Goal: Find contact information: Find specific page/section

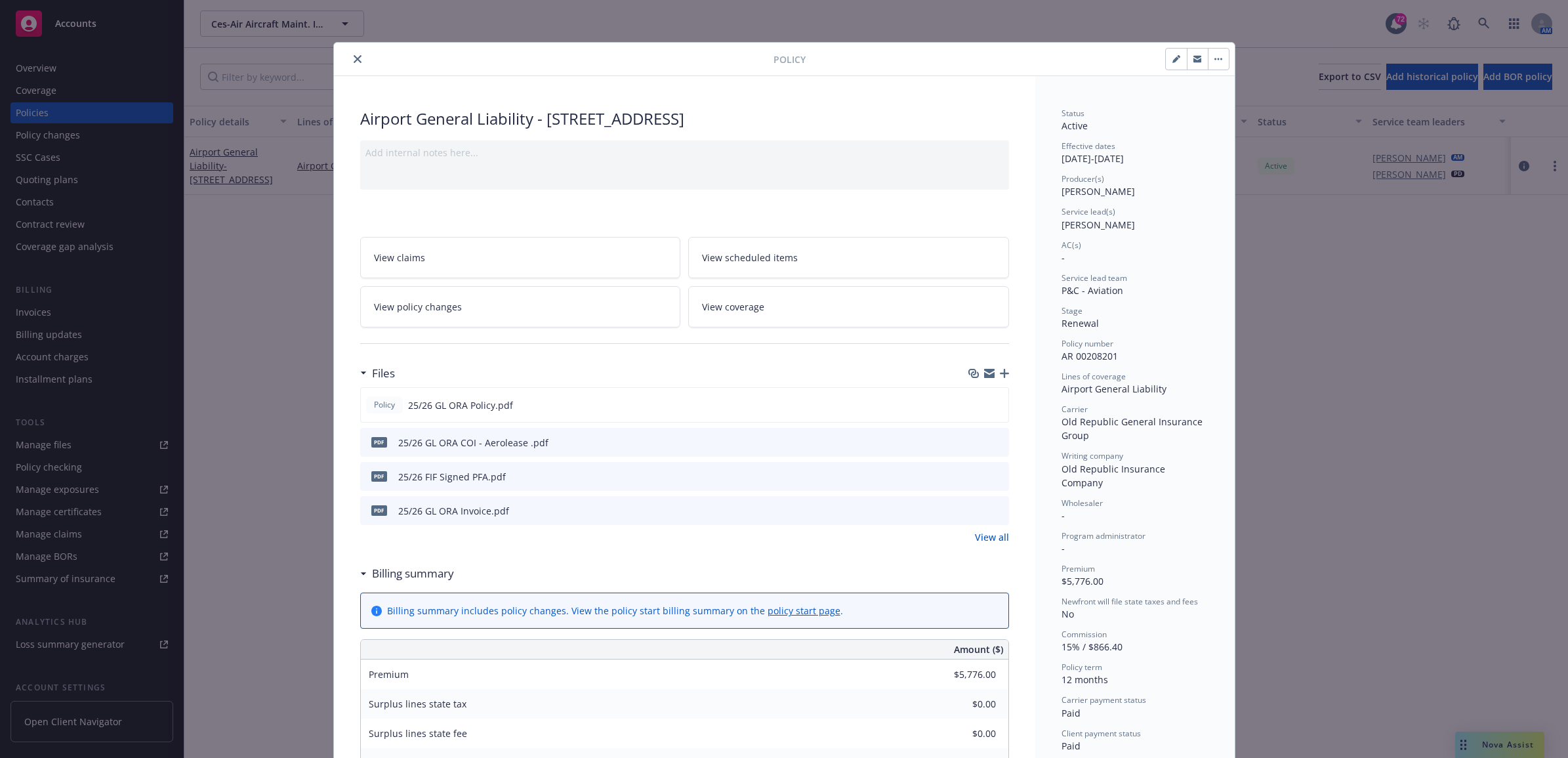
scroll to position [40, 0]
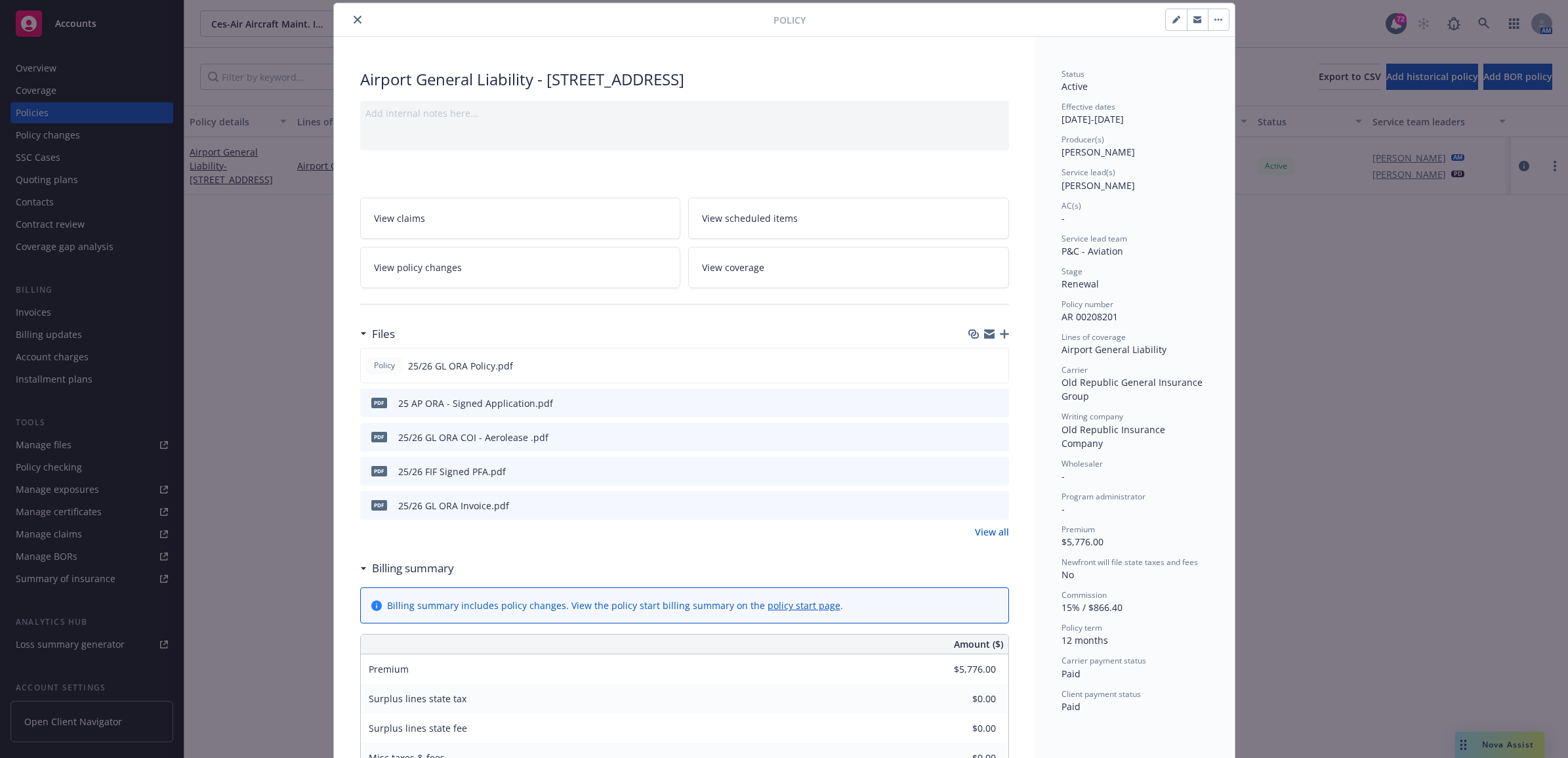
click at [354, 23] on icon "close" at bounding box center [358, 19] width 8 height 8
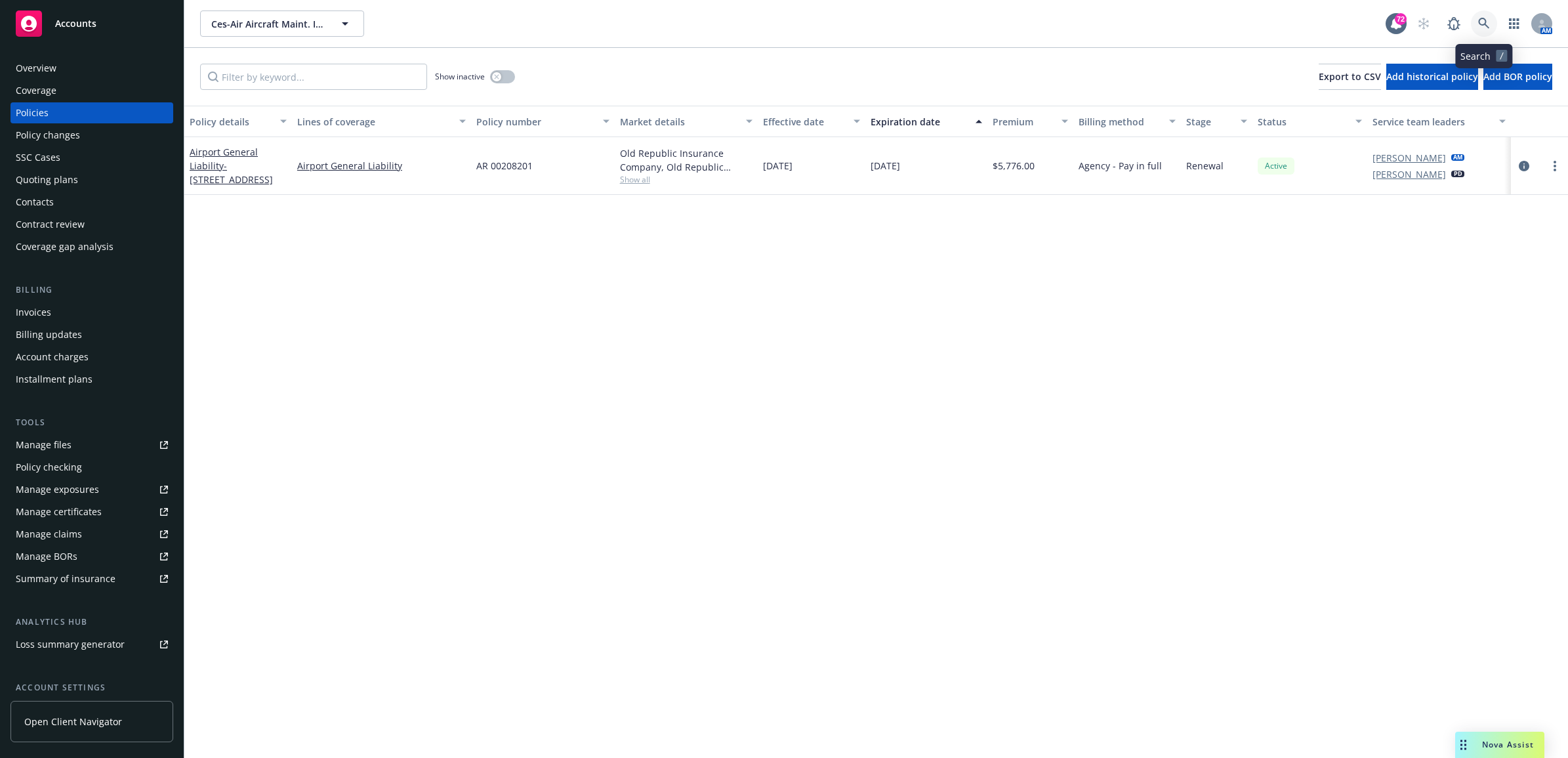
click at [1482, 21] on icon at bounding box center [1483, 23] width 12 height 12
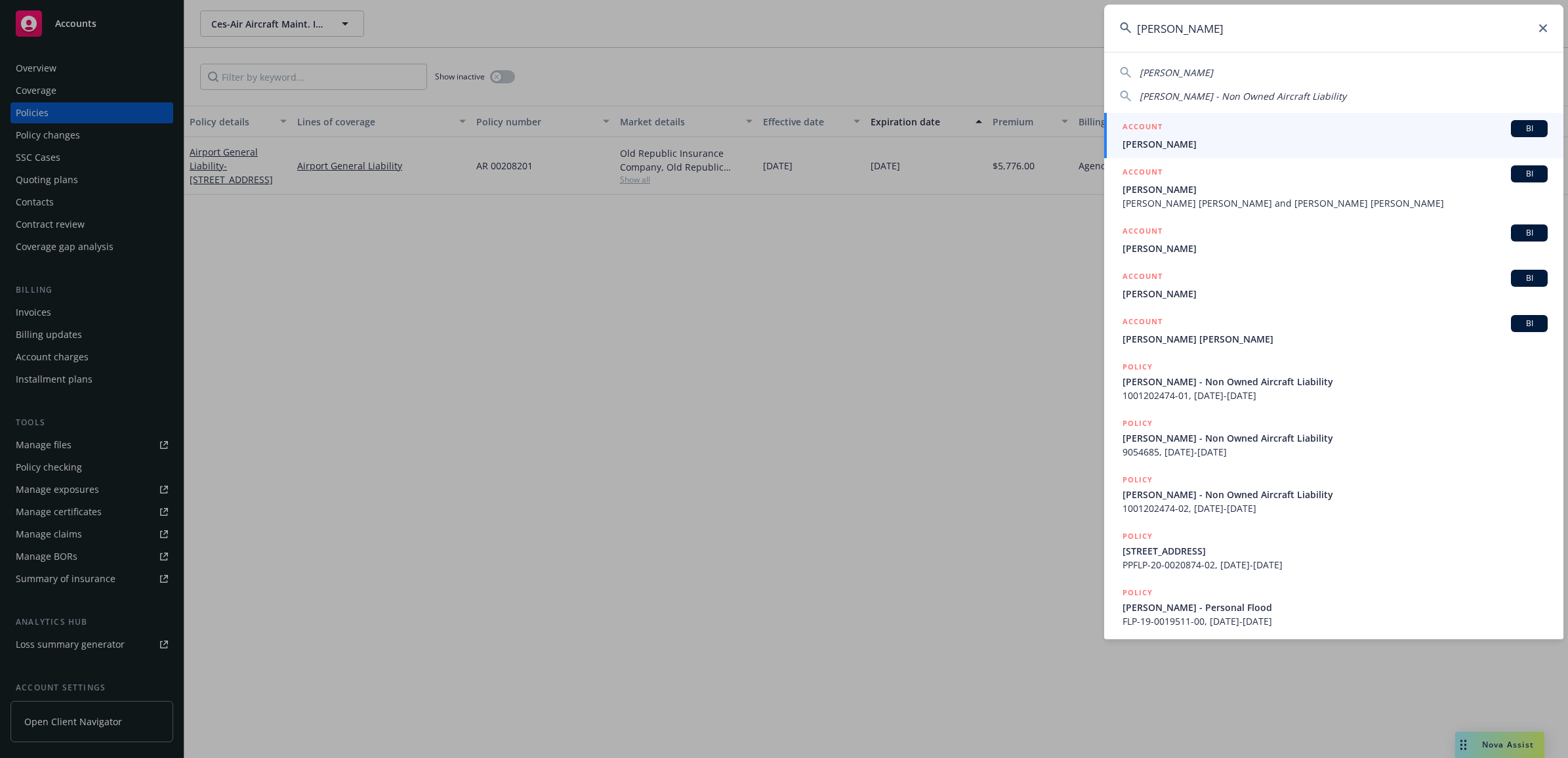
type input "joshua harris"
click at [1197, 133] on div "ACCOUNT BI" at bounding box center [1335, 128] width 425 height 17
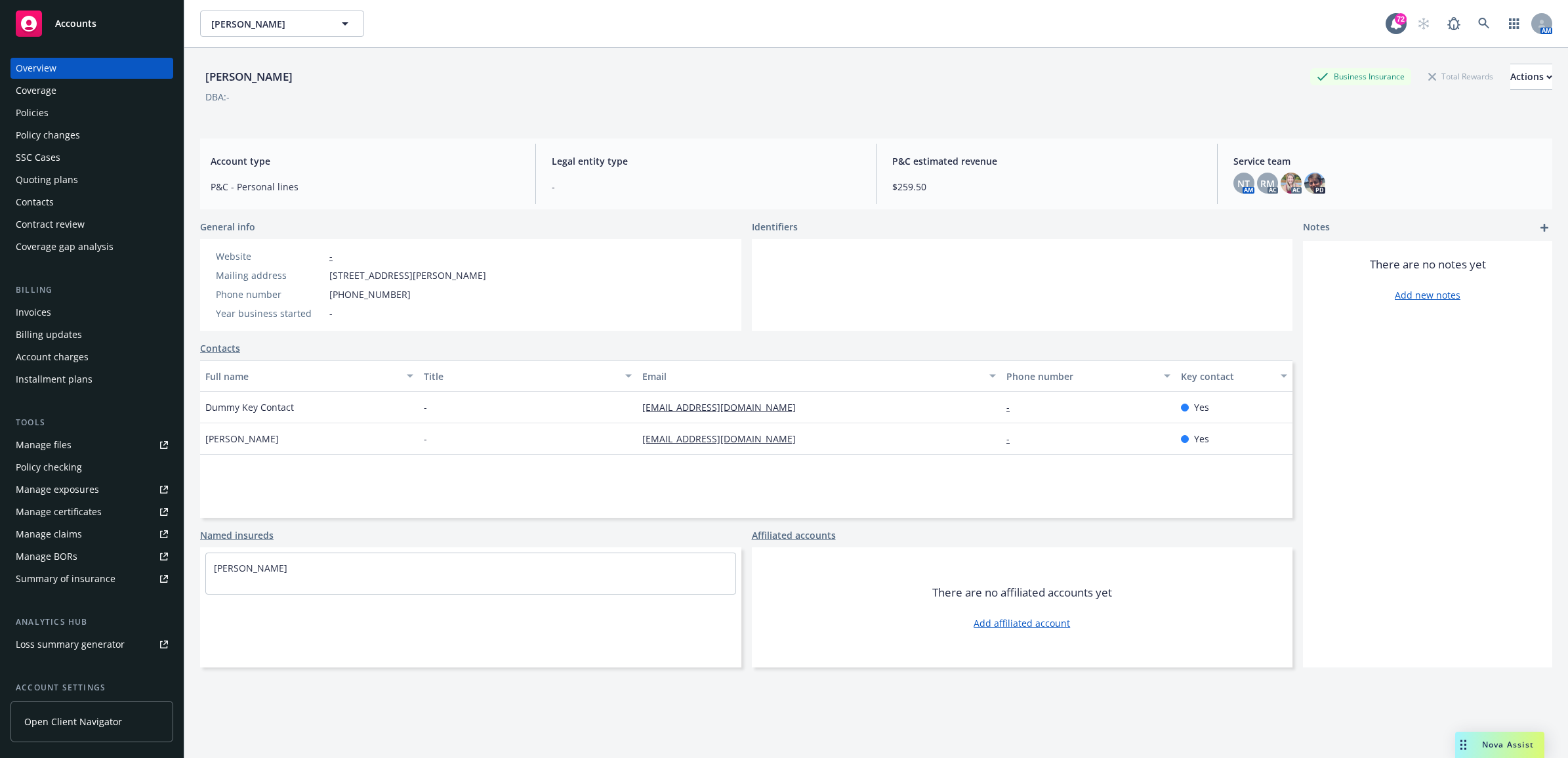
click at [72, 107] on div "Policies" at bounding box center [92, 113] width 152 height 21
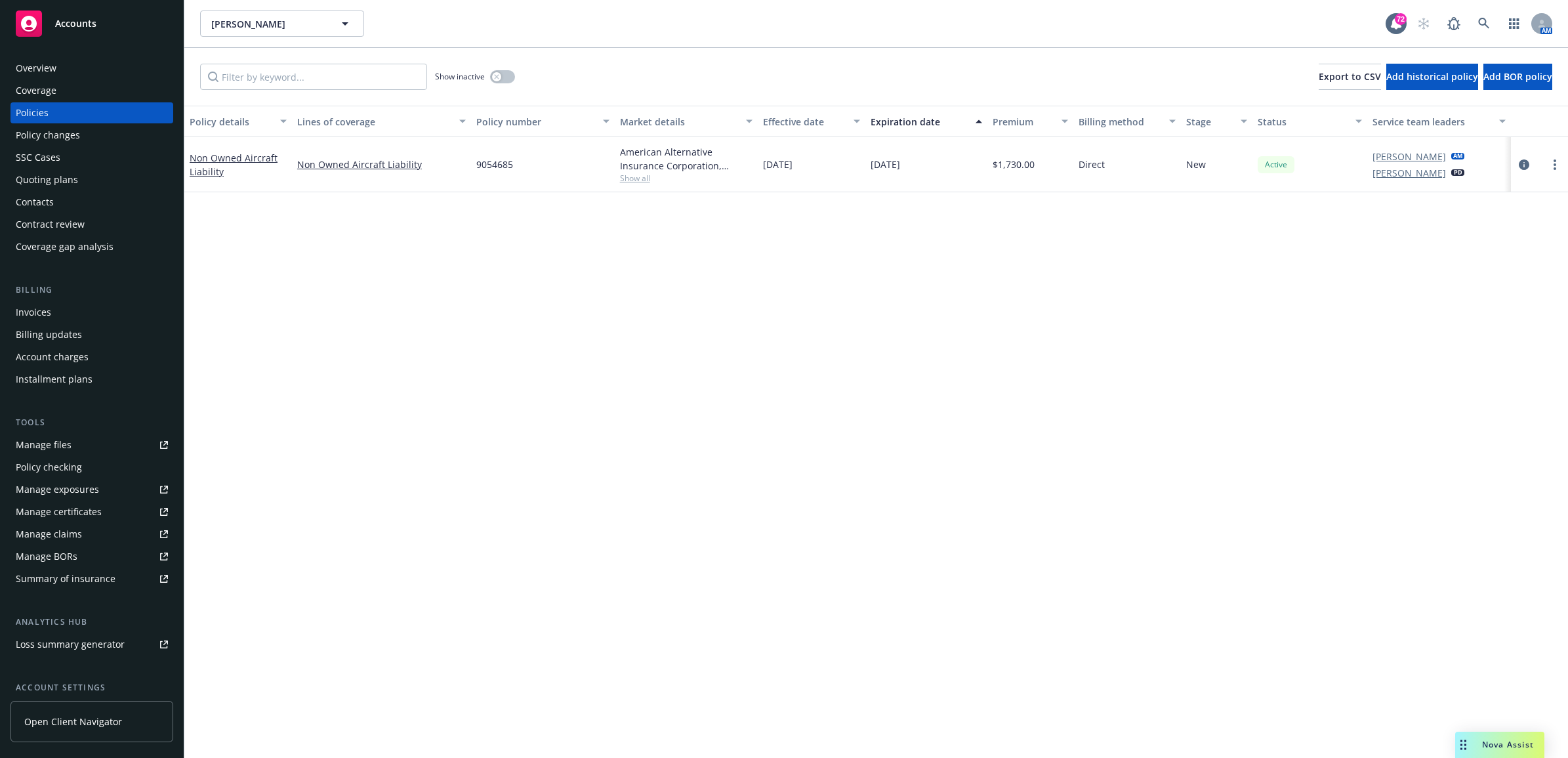
click at [86, 310] on div "Invoices" at bounding box center [92, 312] width 152 height 21
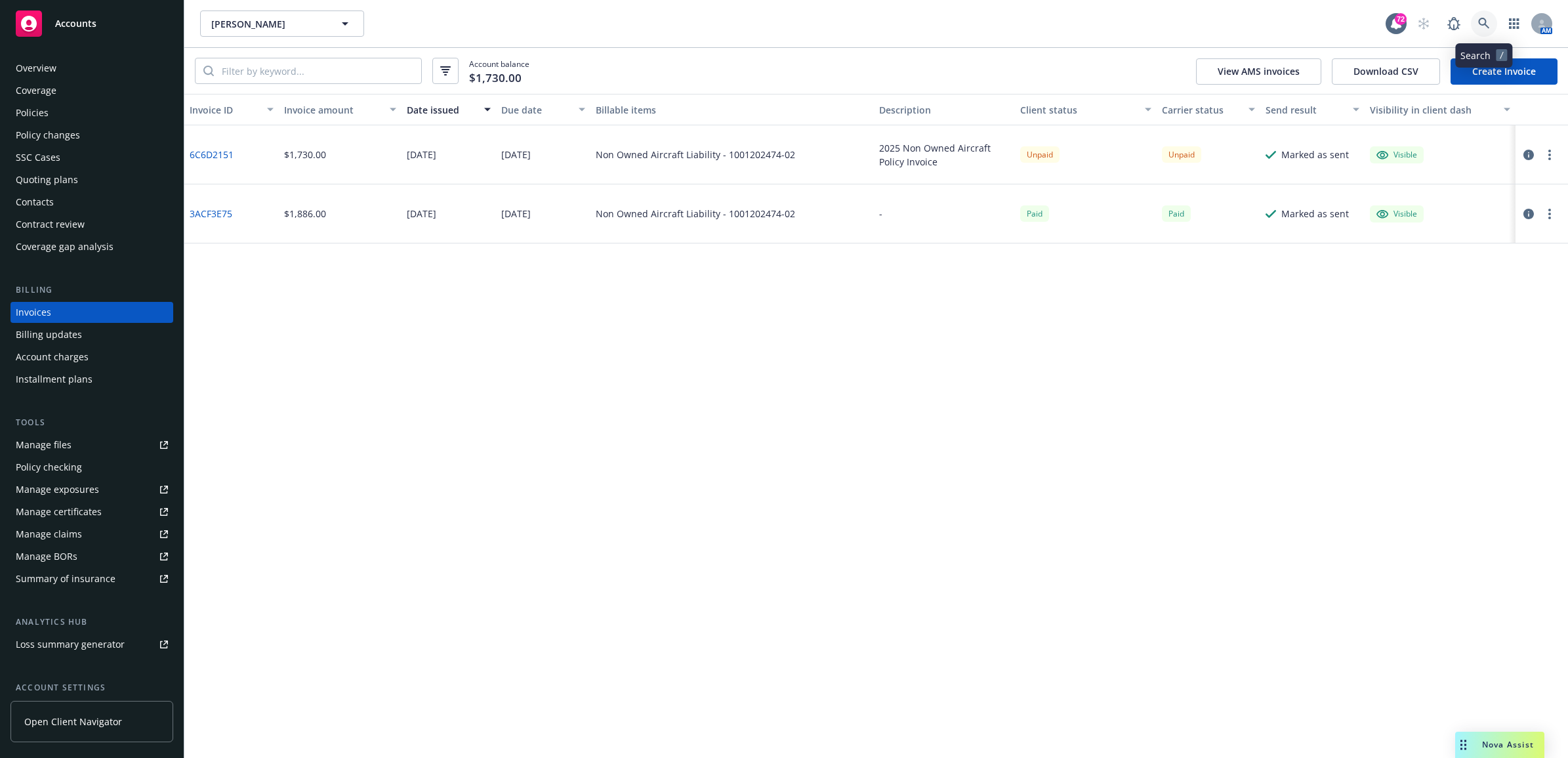
click at [1489, 30] on link at bounding box center [1484, 24] width 26 height 26
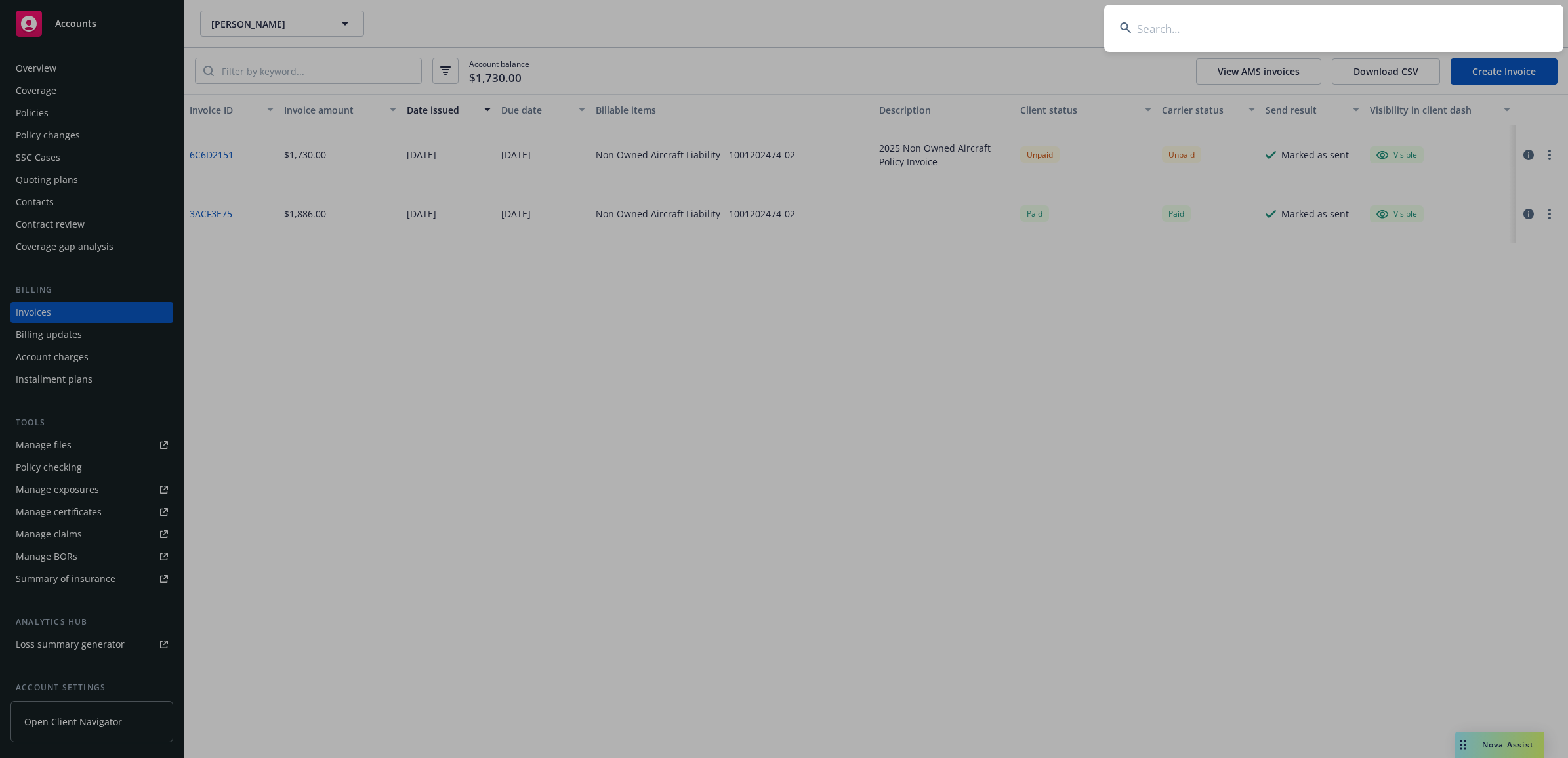
drag, startPoint x: 1358, startPoint y: 26, endPoint x: 1364, endPoint y: 16, distance: 11.7
click at [1358, 26] on input at bounding box center [1333, 28] width 459 height 47
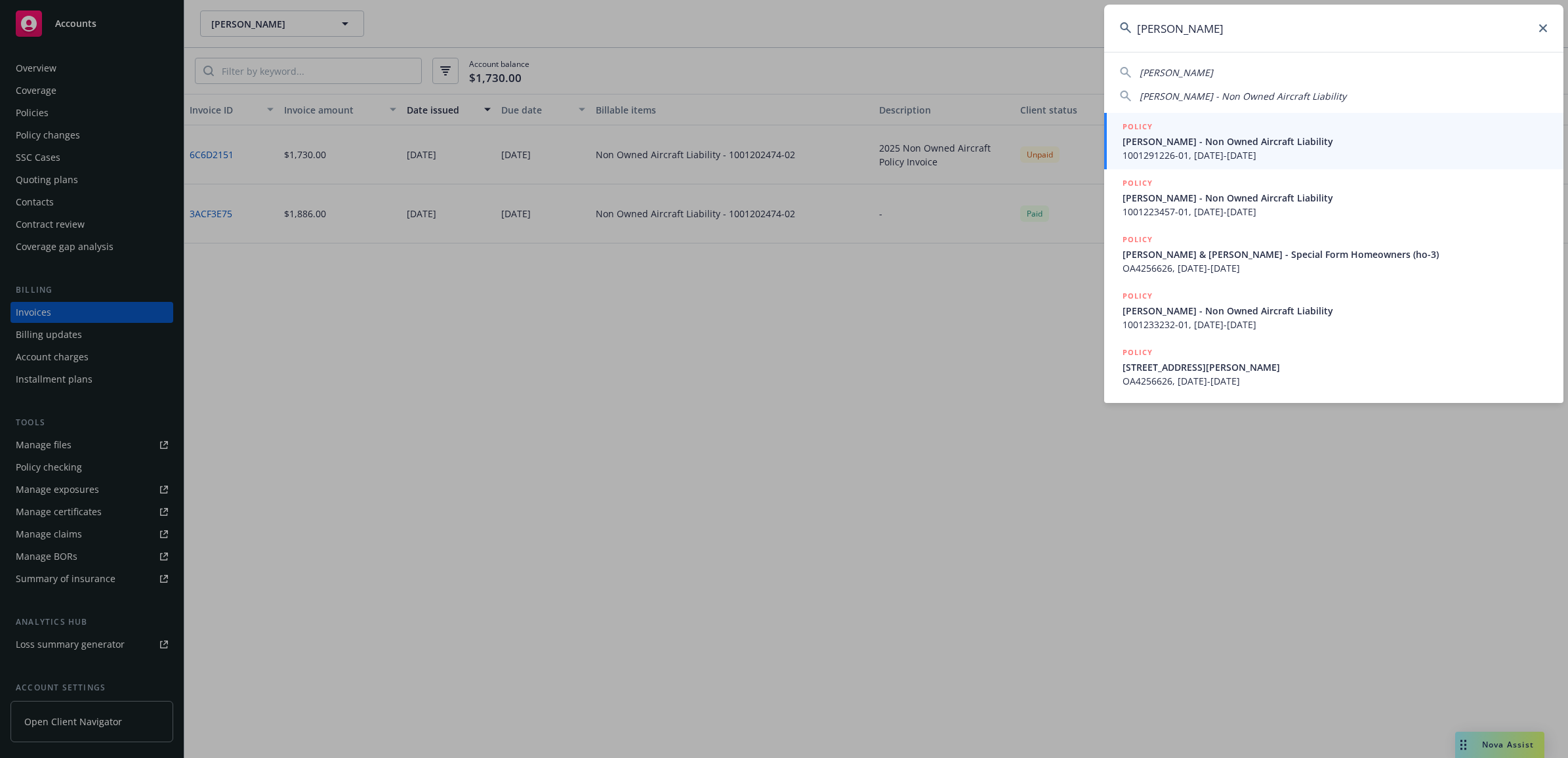
type input "rafael p"
drag, startPoint x: 1230, startPoint y: 141, endPoint x: 1225, endPoint y: 130, distance: 12.1
click at [1230, 142] on span "Rafael Perez - Non Owned Aircraft Liability" at bounding box center [1335, 141] width 425 height 14
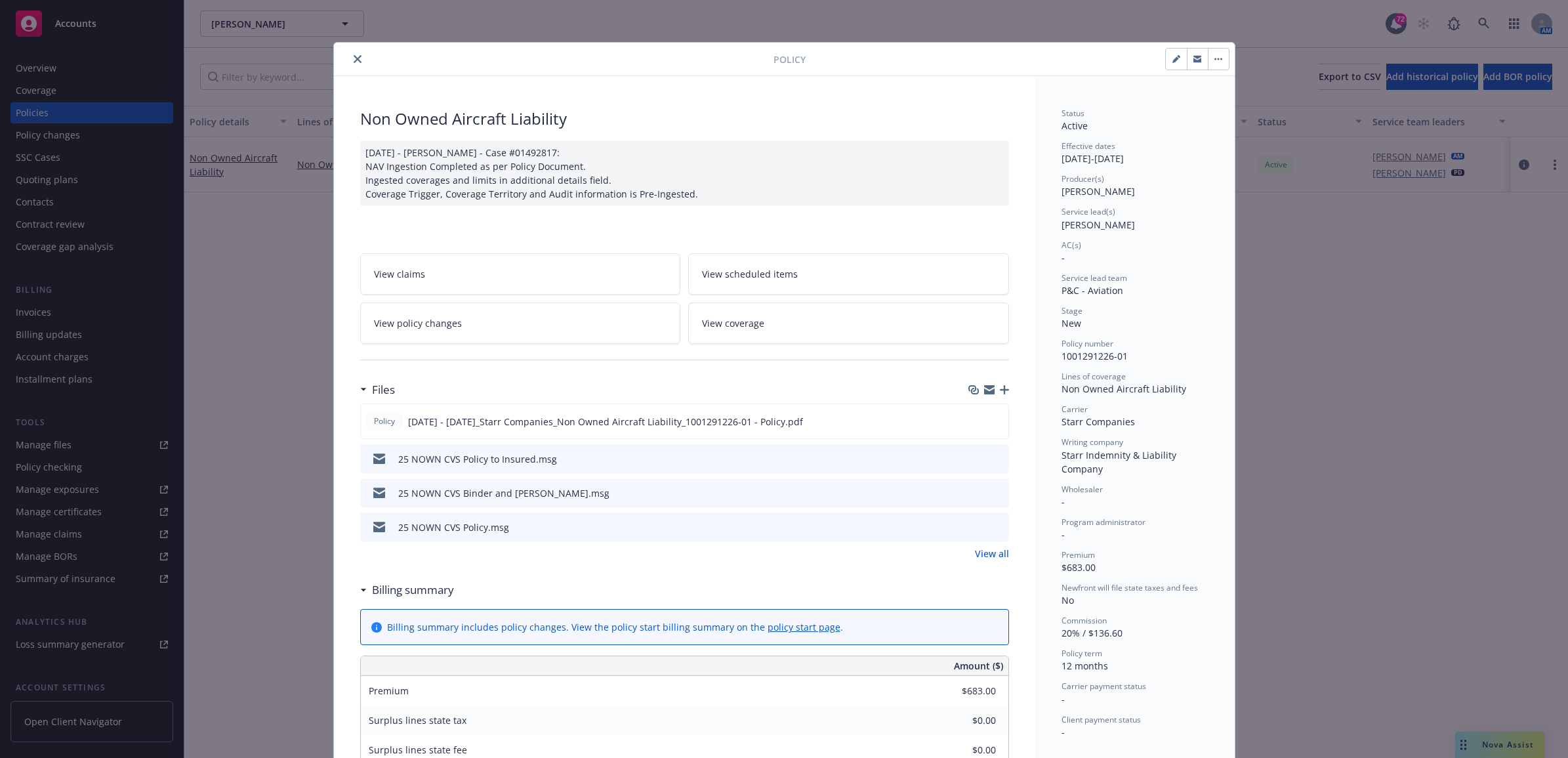
click at [355, 62] on button "close" at bounding box center [358, 59] width 16 height 16
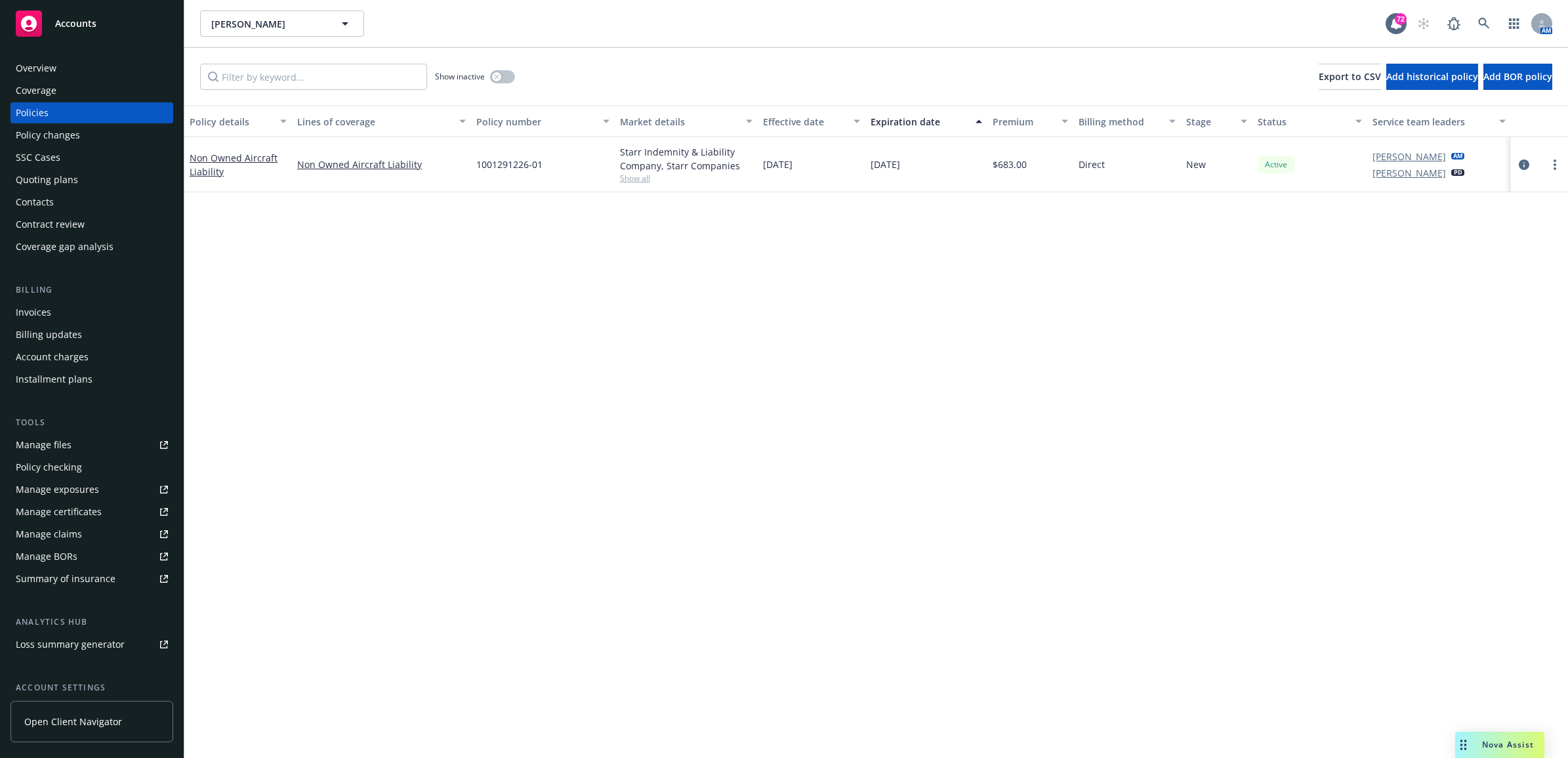
click at [61, 201] on div "Contacts" at bounding box center [92, 201] width 152 height 21
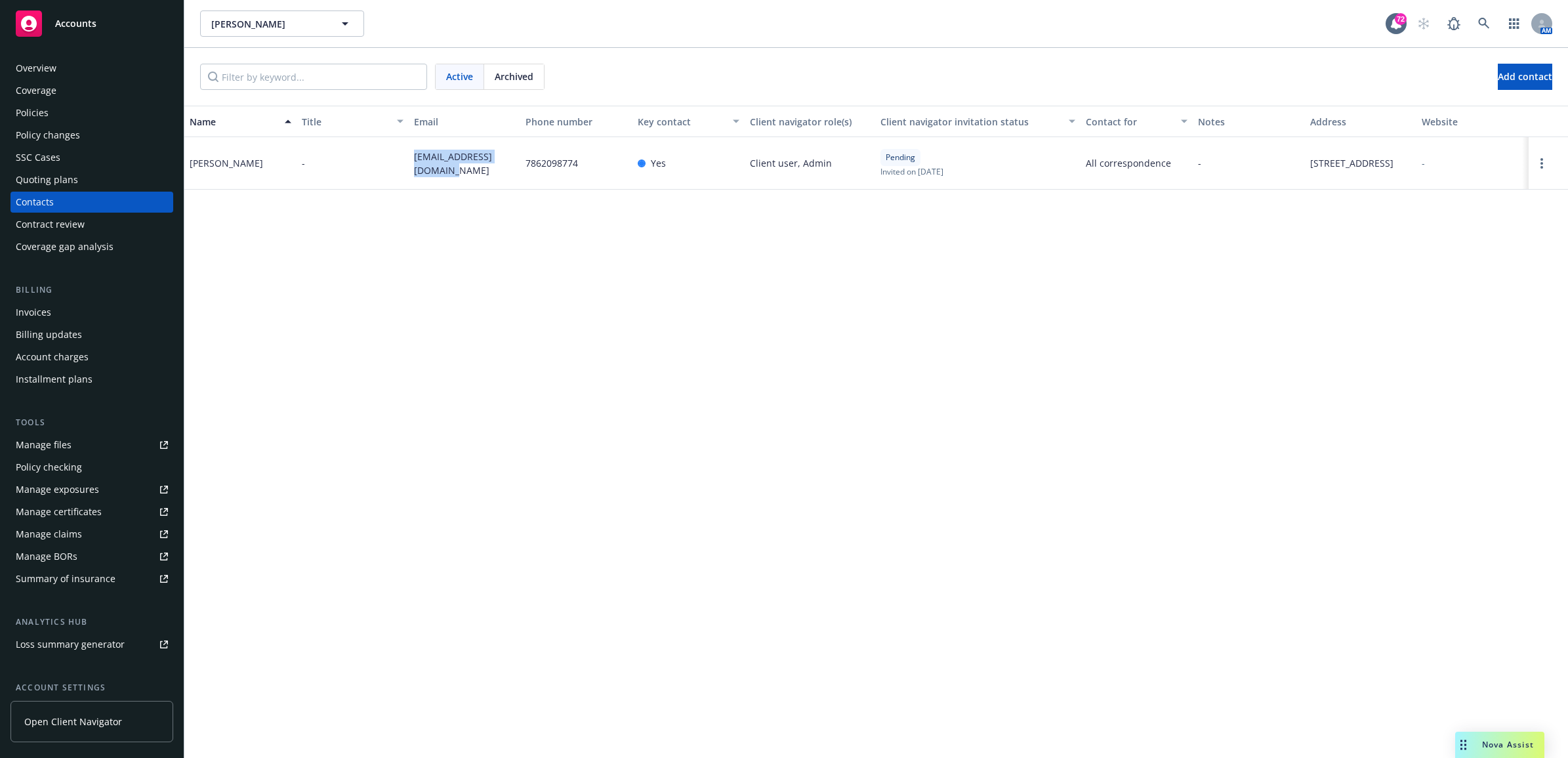
drag, startPoint x: 440, startPoint y: 172, endPoint x: 408, endPoint y: 159, distance: 34.5
click at [409, 159] on div "rafanando1999@gmail.com" at bounding box center [465, 163] width 112 height 53
drag, startPoint x: 408, startPoint y: 159, endPoint x: 428, endPoint y: 155, distance: 20.4
copy span "rafanando1999@gmail.com"
drag, startPoint x: 89, startPoint y: 111, endPoint x: 96, endPoint y: 107, distance: 8.1
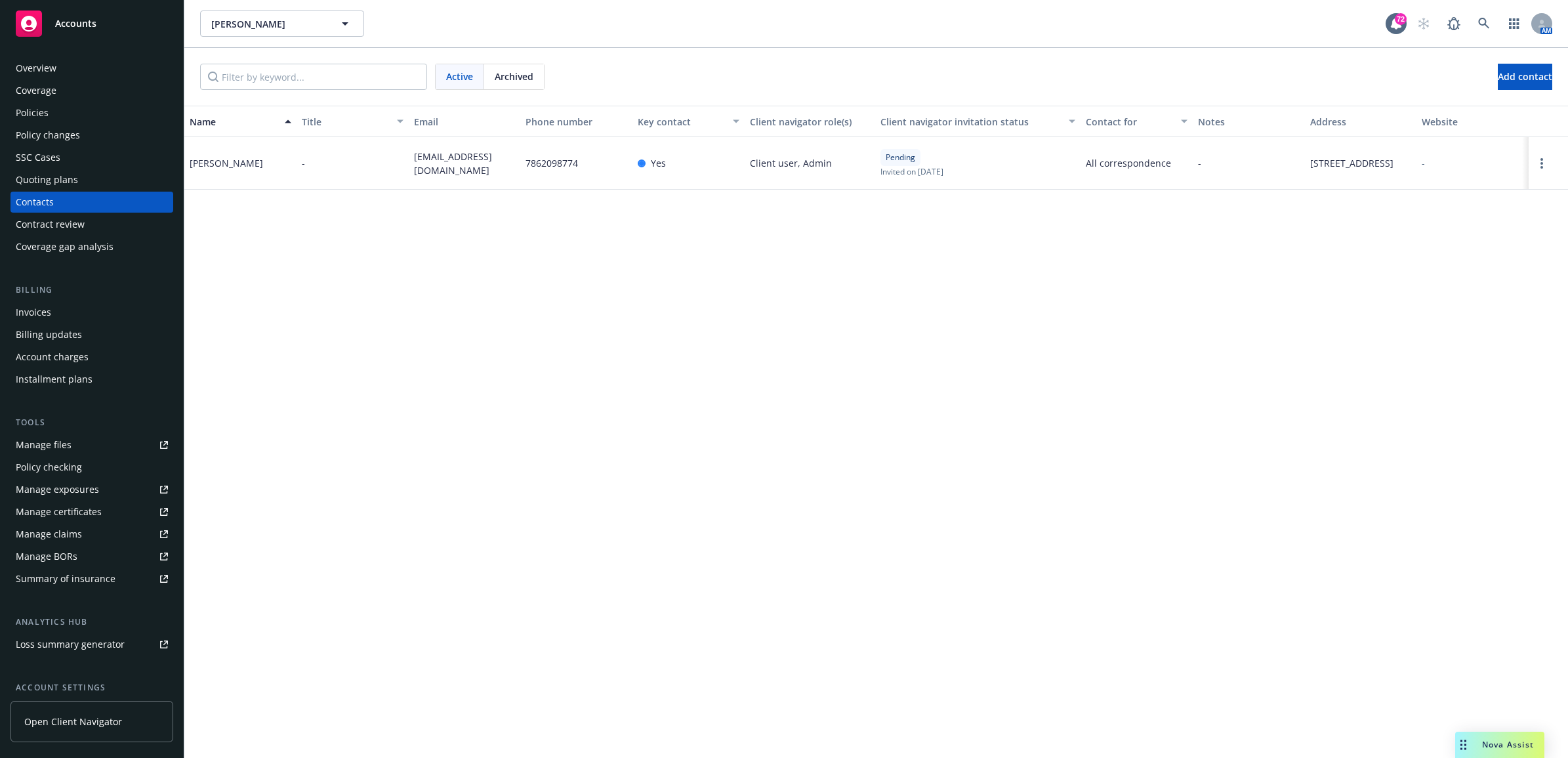
click at [89, 111] on div "Policies" at bounding box center [92, 113] width 152 height 21
